Goal: Information Seeking & Learning: Learn about a topic

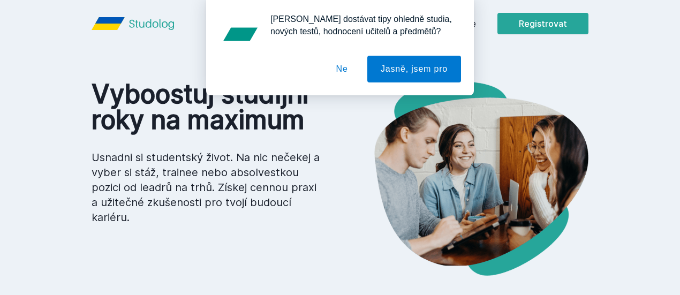
click at [521, 27] on div "[PERSON_NAME] dostávat tipy ohledně studia, nových testů, hodnocení učitelů a p…" at bounding box center [340, 47] width 680 height 95
click at [347, 66] on button "Ne" at bounding box center [342, 69] width 39 height 27
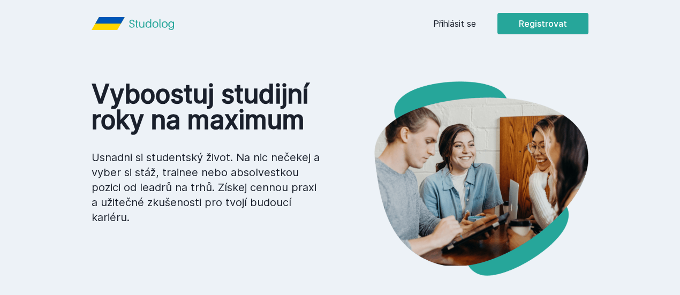
click at [476, 27] on link "Přihlásit se" at bounding box center [454, 23] width 43 height 13
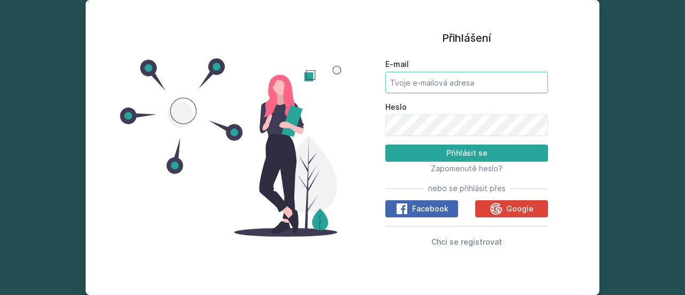
click at [410, 89] on input "E-mail" at bounding box center [466, 82] width 163 height 21
type input "[EMAIL_ADDRESS][DOMAIN_NAME]"
click at [385, 144] on button "Přihlásit se" at bounding box center [466, 152] width 163 height 17
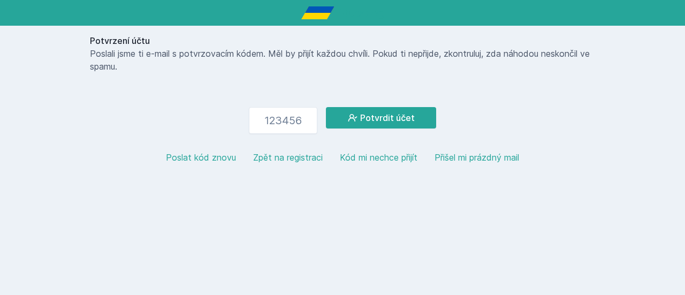
click at [614, 136] on div "Potvrzení účtu Poslali jsme ti e-mail s potvrzovacím kódem. Měl by přijít každo…" at bounding box center [342, 90] width 685 height 181
click at [184, 166] on div "Poslat kód znovu Zpět na registraci Kód mi nechce přijít Přišel mi prázdný mail" at bounding box center [342, 157] width 505 height 30
click at [185, 160] on button "Poslat kód znovu" at bounding box center [201, 157] width 70 height 13
click at [289, 116] on input "number" at bounding box center [283, 120] width 68 height 27
type input "714420"
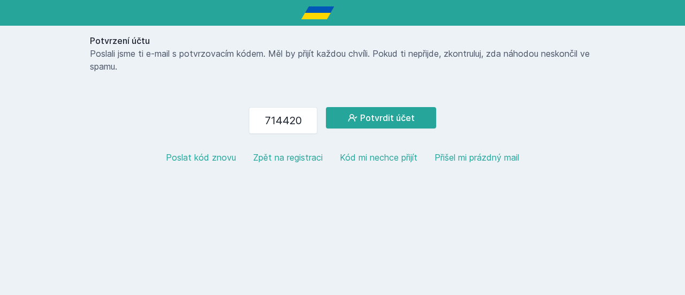
click at [392, 95] on div "Potvrzení účtu Poslali jsme ti e-mail s potvrzovacím kódem. Měl by přijít každo…" at bounding box center [343, 103] width 514 height 155
click at [402, 116] on button "Potvrdit účet" at bounding box center [381, 117] width 110 height 21
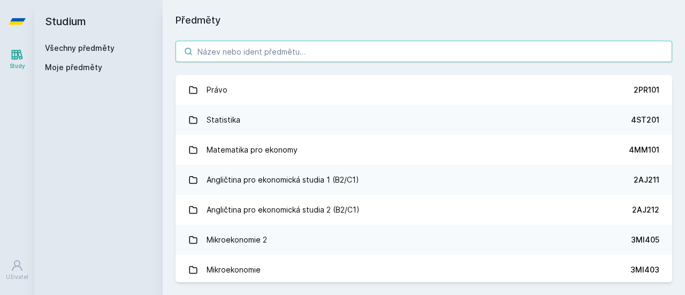
click at [326, 45] on input "search" at bounding box center [424, 51] width 497 height 21
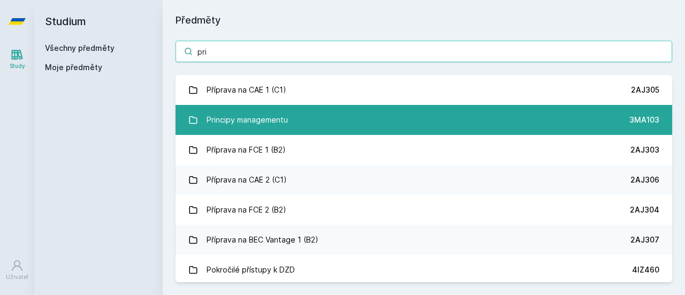
type input "pri"
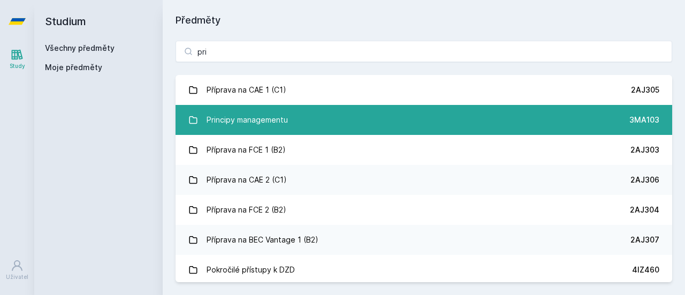
click at [288, 117] on link "Principy managementu 3MA103" at bounding box center [424, 120] width 497 height 30
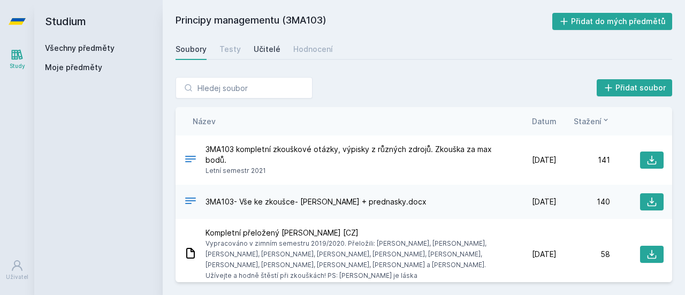
click at [271, 49] on div "Učitelé" at bounding box center [267, 49] width 27 height 11
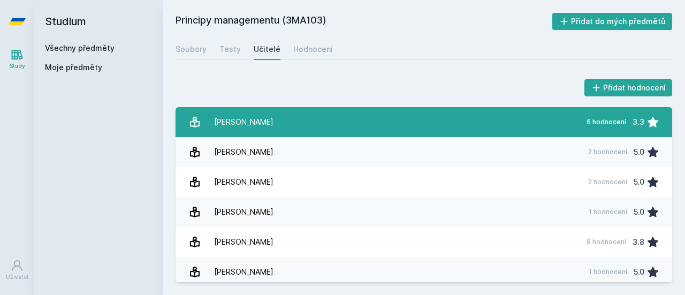
click at [401, 129] on link "[PERSON_NAME] 6 hodnocení 3.3" at bounding box center [424, 122] width 497 height 30
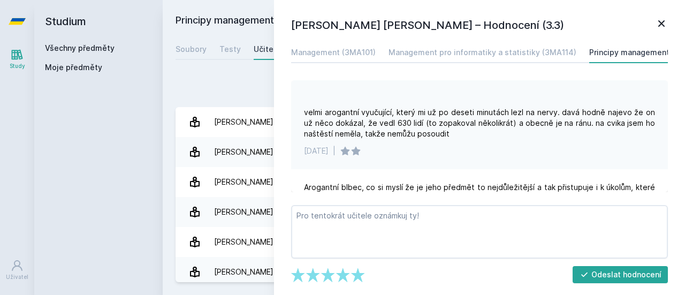
scroll to position [286, 0]
click at [220, 96] on div "Přidat hodnocení" at bounding box center [424, 87] width 497 height 21
drag, startPoint x: 220, startPoint y: 96, endPoint x: 661, endPoint y: 15, distance: 447.8
click at [661, 15] on div "[PERSON_NAME] [PERSON_NAME] – Hodnocení (3.3) Management (3MA101) Management pr…" at bounding box center [479, 147] width 411 height 295
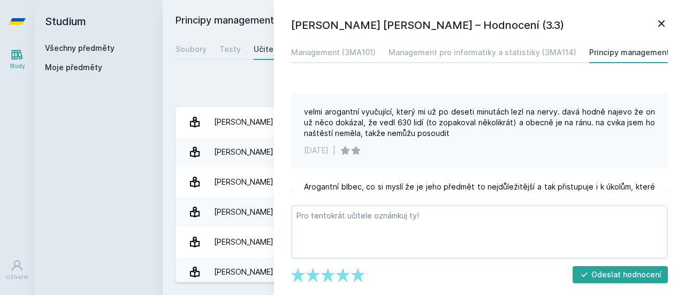
click at [660, 21] on icon at bounding box center [661, 23] width 13 height 13
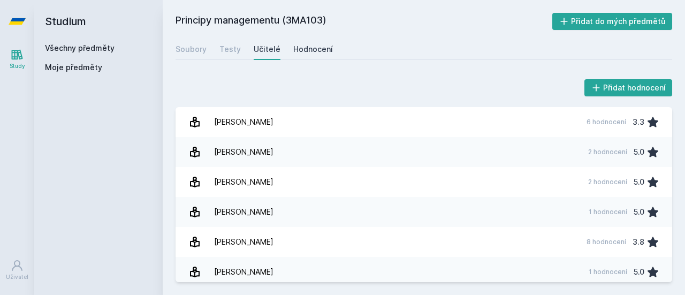
click at [306, 43] on link "Hodnocení" at bounding box center [313, 49] width 40 height 21
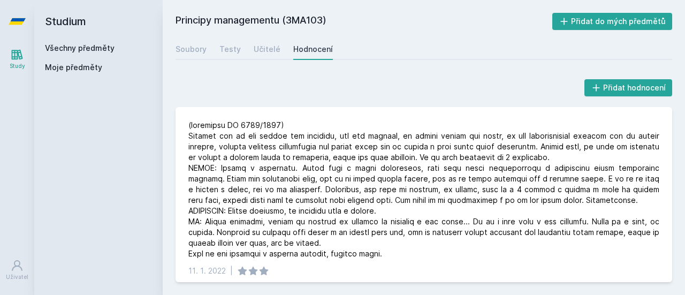
click at [245, 56] on div "Soubory Testy Učitelé Hodnocení" at bounding box center [424, 49] width 497 height 21
click at [266, 54] on div "Učitelé" at bounding box center [267, 49] width 27 height 11
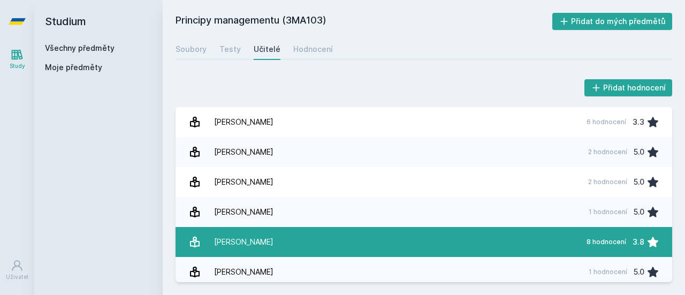
click at [317, 251] on link "[PERSON_NAME] 8 hodnocení 3.8" at bounding box center [424, 242] width 497 height 30
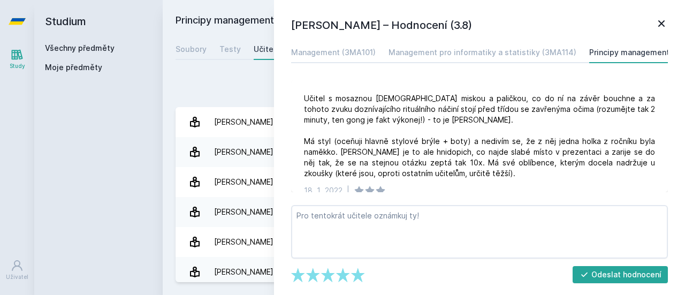
click at [195, 59] on div "Soubory Testy Učitelé Hodnocení" at bounding box center [424, 49] width 497 height 21
click at [666, 20] on icon at bounding box center [661, 23] width 13 height 13
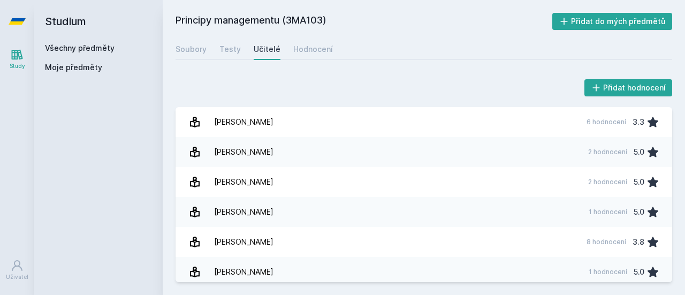
click at [200, 60] on div "Principy managementu (3MA103) Přidat do mých předmětů [GEOGRAPHIC_DATA] Testy U…" at bounding box center [424, 147] width 497 height 269
click at [199, 57] on link "Soubory" at bounding box center [191, 49] width 31 height 21
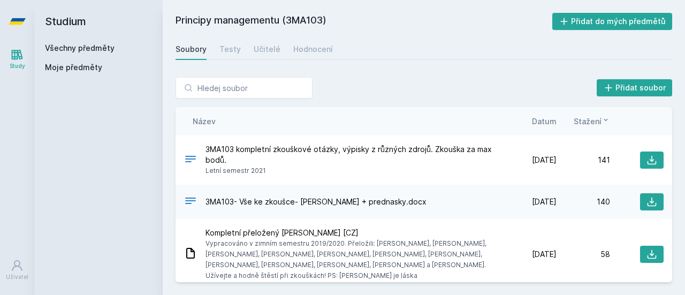
click at [216, 57] on div "Soubory Testy Učitelé Hodnocení" at bounding box center [424, 49] width 497 height 21
click at [224, 52] on div "Testy" at bounding box center [229, 49] width 21 height 11
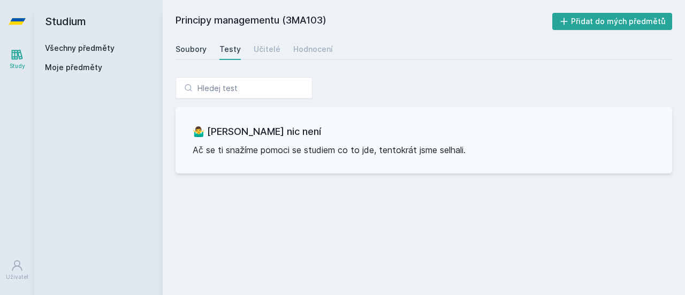
click at [200, 52] on div "Soubory" at bounding box center [191, 49] width 31 height 11
drag, startPoint x: 113, startPoint y: 55, endPoint x: 83, endPoint y: 43, distance: 32.2
click at [83, 43] on div "Všechny předměty Moje předměty" at bounding box center [98, 60] width 107 height 34
click at [83, 43] on link "Všechny předměty" at bounding box center [80, 47] width 70 height 9
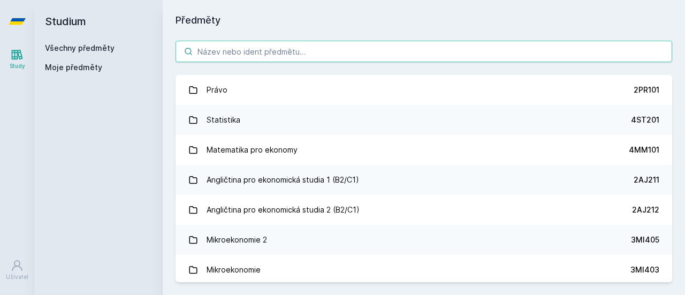
click at [254, 54] on input "search" at bounding box center [424, 51] width 497 height 21
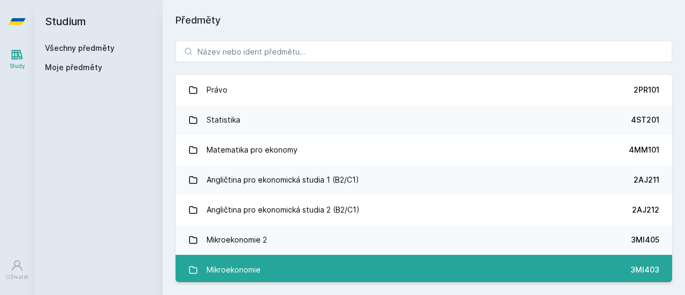
click at [227, 267] on div "Mikroekonomie" at bounding box center [234, 269] width 54 height 21
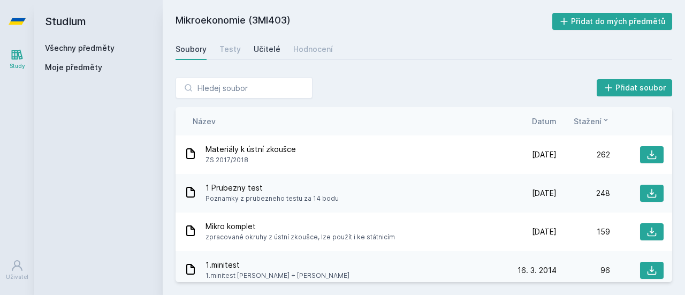
click at [266, 42] on link "Učitelé" at bounding box center [267, 49] width 27 height 21
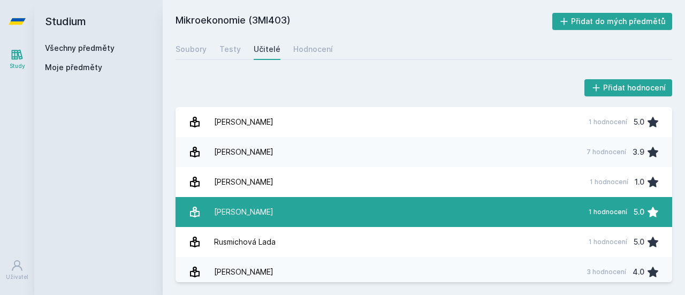
scroll to position [5, 0]
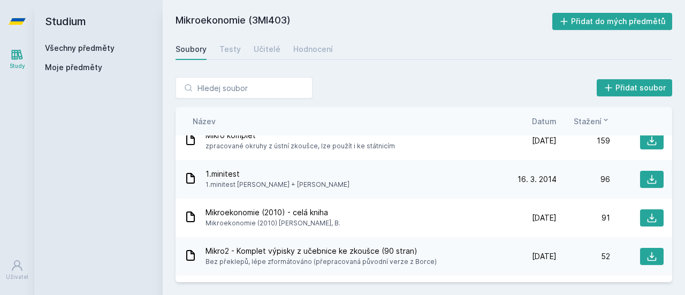
scroll to position [94, 0]
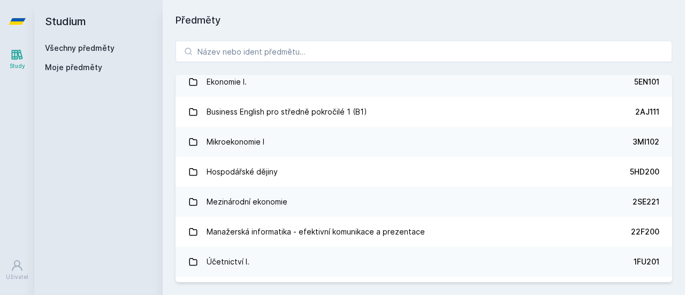
scroll to position [218, 0]
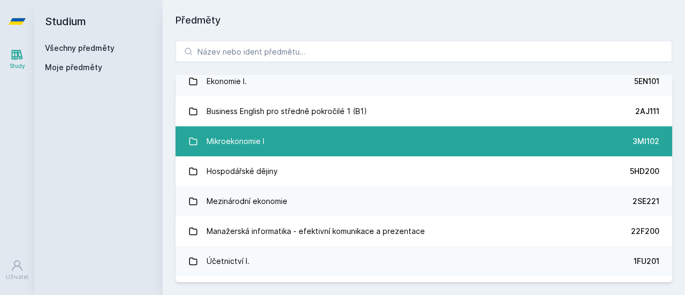
click at [312, 150] on link "Mikroekonomie I 3MI102" at bounding box center [424, 141] width 497 height 30
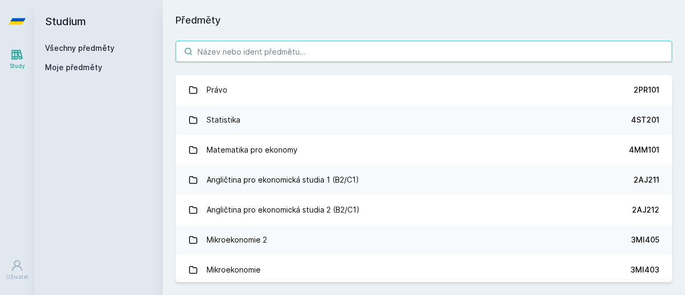
click at [267, 57] on input "search" at bounding box center [424, 51] width 497 height 21
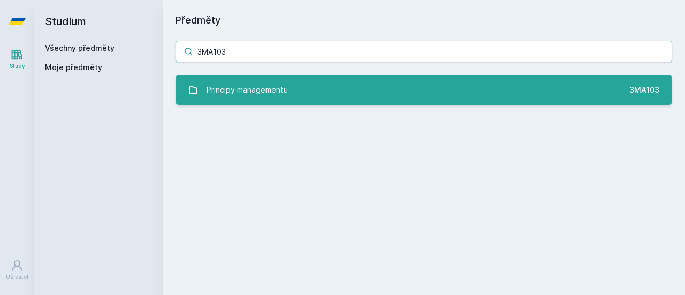
type input "3MA103"
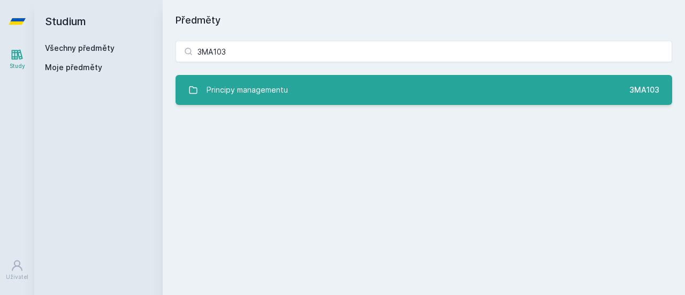
click at [260, 89] on div "Principy managementu" at bounding box center [247, 89] width 81 height 21
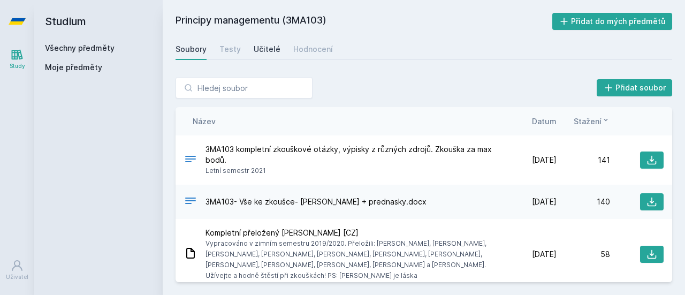
click at [267, 51] on div "Učitelé" at bounding box center [267, 49] width 27 height 11
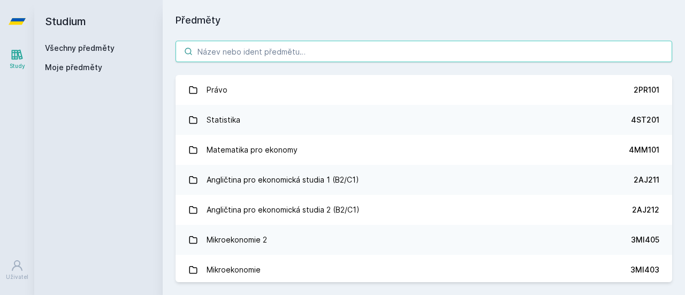
click at [363, 46] on input "search" at bounding box center [424, 51] width 497 height 21
